Goal: Task Accomplishment & Management: Manage account settings

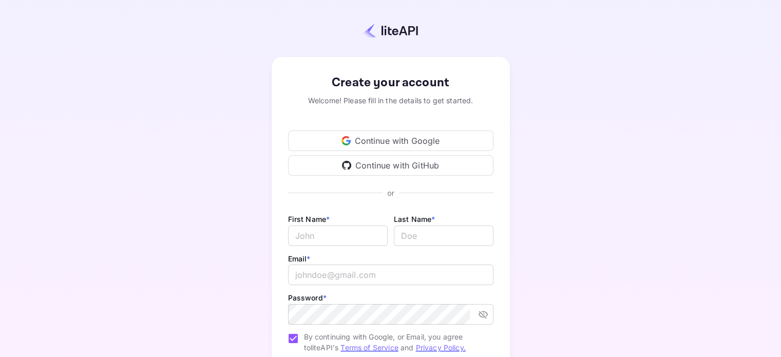
click at [417, 138] on div "Continue with Google" at bounding box center [390, 140] width 205 height 21
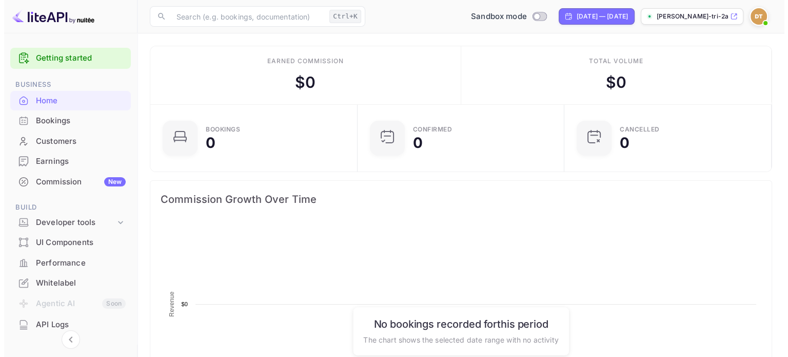
scroll to position [159, 193]
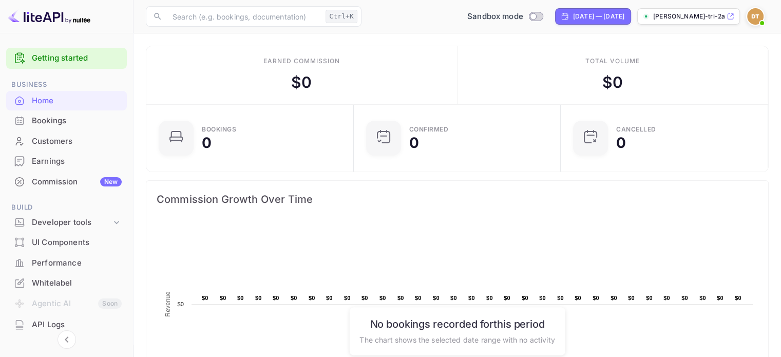
click at [79, 119] on div "Bookings" at bounding box center [77, 121] width 90 height 12
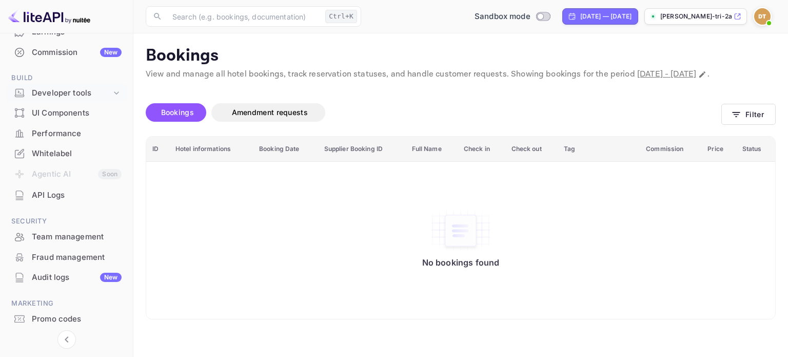
scroll to position [154, 0]
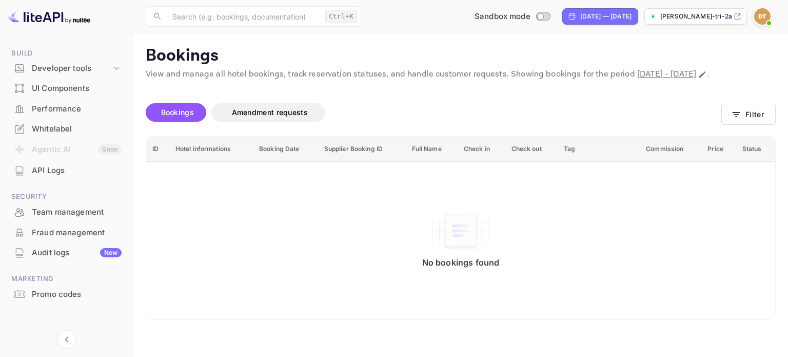
click at [76, 172] on div "API Logs" at bounding box center [77, 171] width 90 height 12
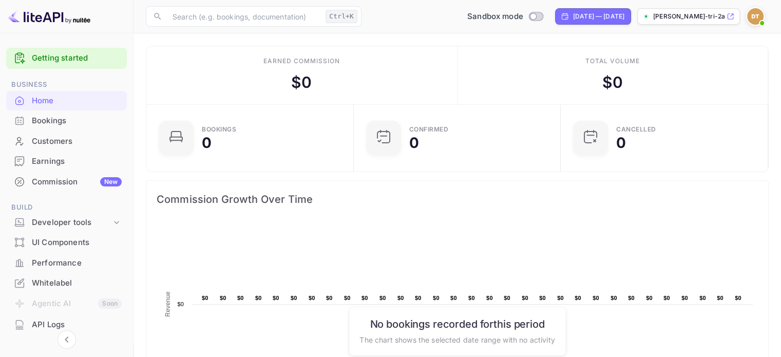
click at [756, 16] on img at bounding box center [755, 16] width 16 height 16
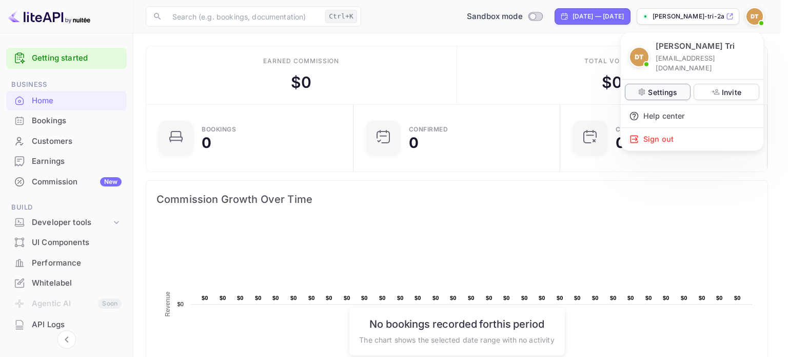
click at [666, 87] on p "Settings" at bounding box center [662, 92] width 29 height 11
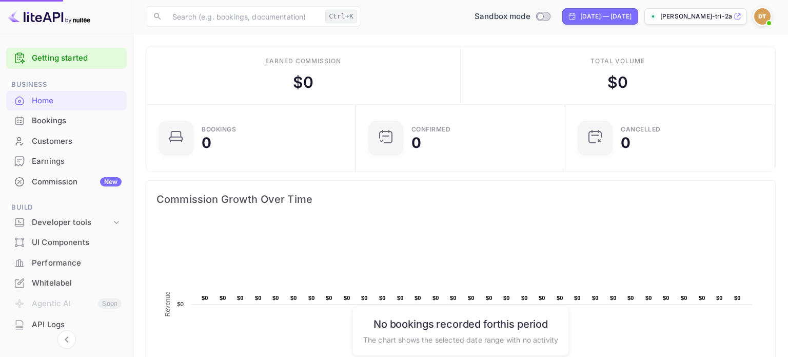
scroll to position [8, 8]
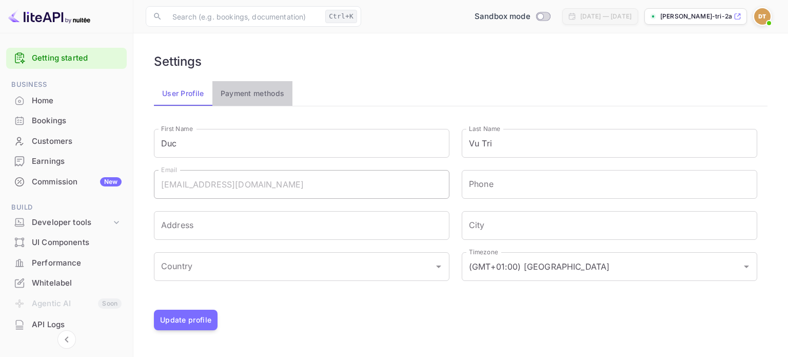
click at [278, 94] on button "Payment methods" at bounding box center [252, 93] width 81 height 25
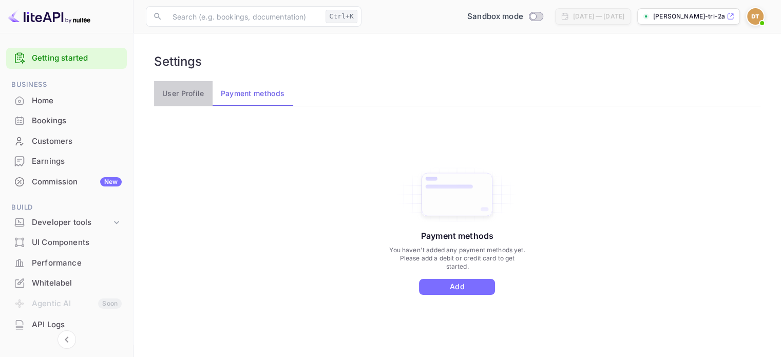
click at [178, 96] on button "User Profile" at bounding box center [183, 93] width 59 height 25
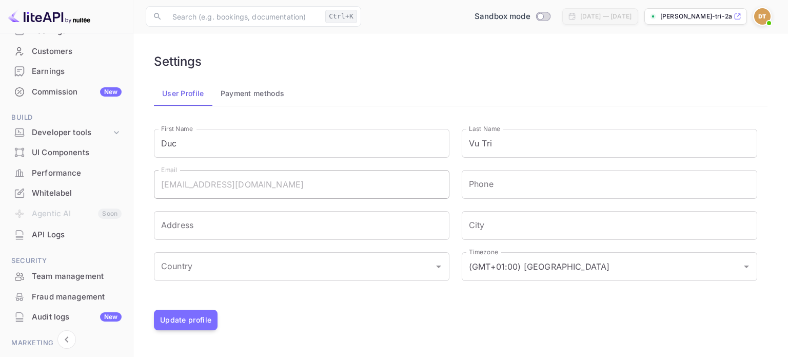
scroll to position [103, 0]
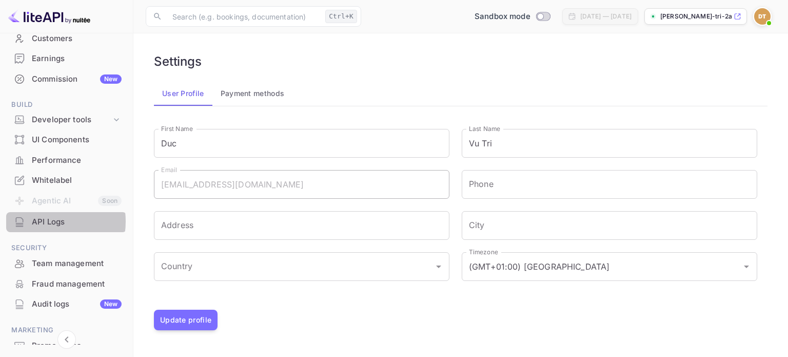
click at [41, 221] on div "API Logs" at bounding box center [77, 222] width 90 height 12
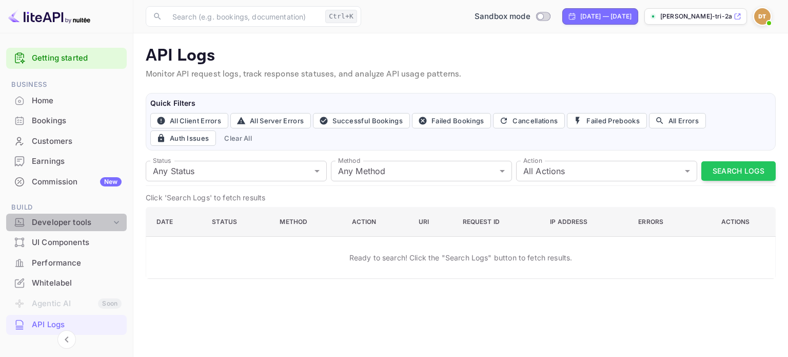
click at [111, 225] on icon at bounding box center [116, 222] width 10 height 10
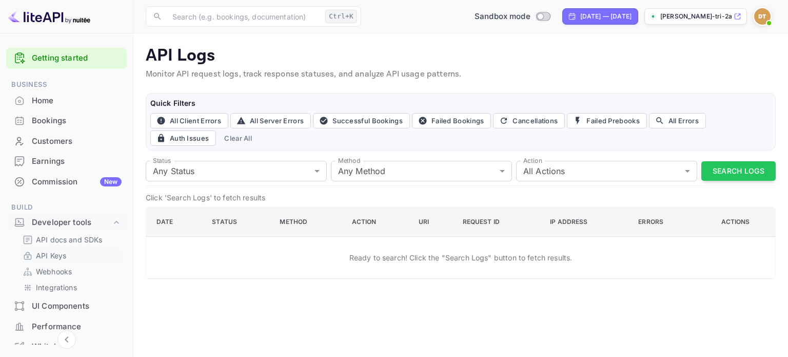
click at [68, 259] on link "API Keys" at bounding box center [71, 255] width 96 height 11
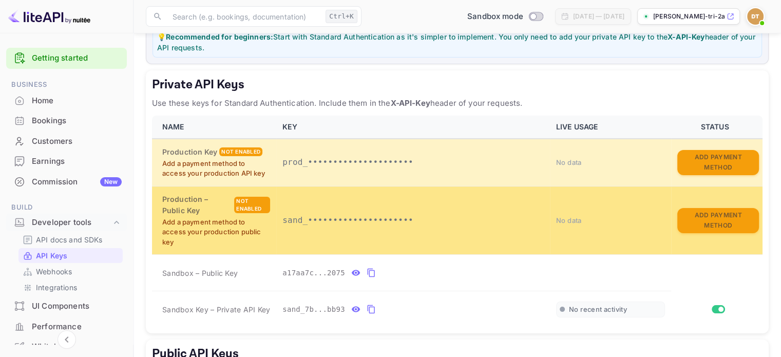
scroll to position [154, 0]
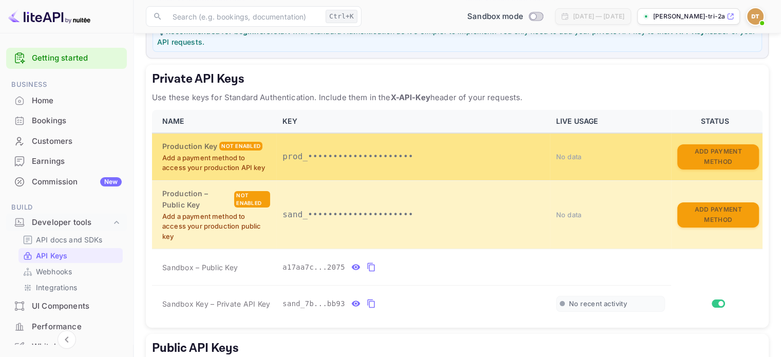
click at [332, 159] on p "prod_•••••••••••••••••••••" at bounding box center [412, 156] width 261 height 12
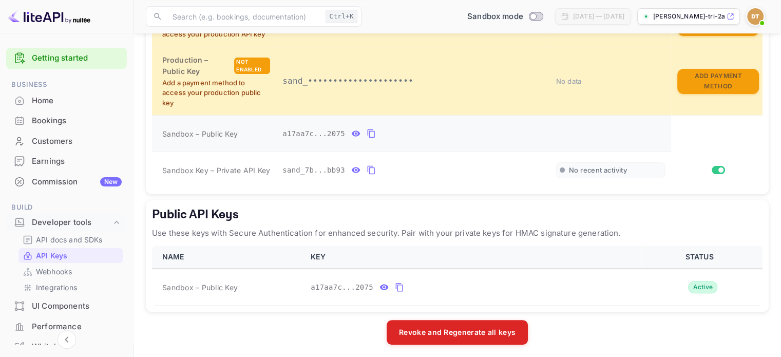
scroll to position [289, 0]
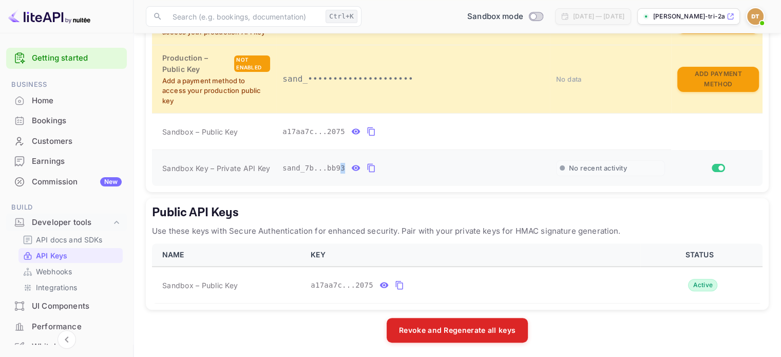
drag, startPoint x: 438, startPoint y: 167, endPoint x: 336, endPoint y: 182, distance: 103.2
click at [336, 182] on td "sand_7b...bb93" at bounding box center [413, 168] width 274 height 36
click at [395, 156] on td "sand_7b...bb93" at bounding box center [413, 168] width 274 height 36
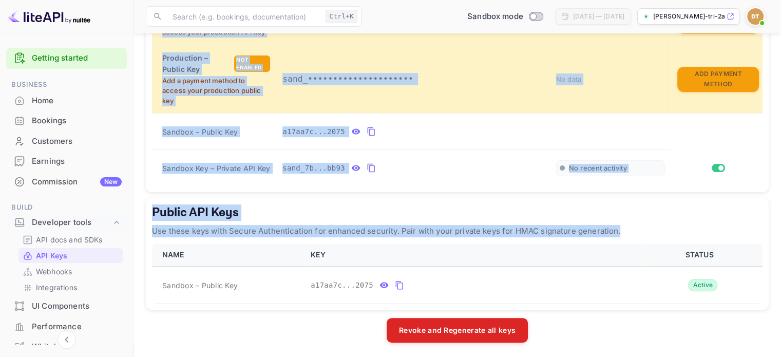
drag, startPoint x: 152, startPoint y: 41, endPoint x: 731, endPoint y: 304, distance: 636.6
click at [731, 304] on div "LiteAPI supports two authentication methods depending on your security requirem…" at bounding box center [457, 72] width 623 height 539
copy div "Private API Keys Use these keys for Standard Authentication. Include them in th…"
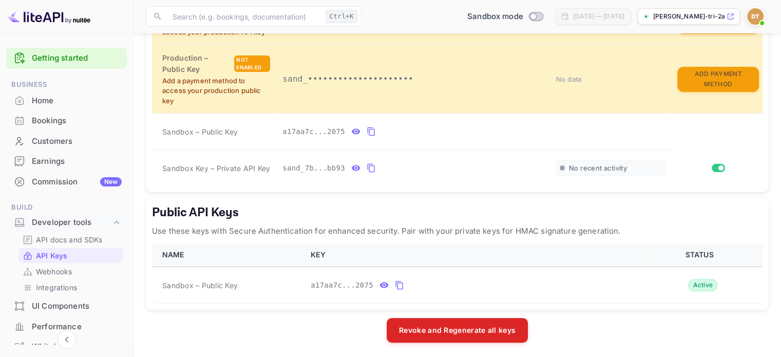
click at [223, 320] on div "Revoke and Regenerate all keys" at bounding box center [457, 330] width 623 height 25
click at [367, 171] on icon "private api keys table" at bounding box center [370, 168] width 9 height 12
